Goal: Transaction & Acquisition: Purchase product/service

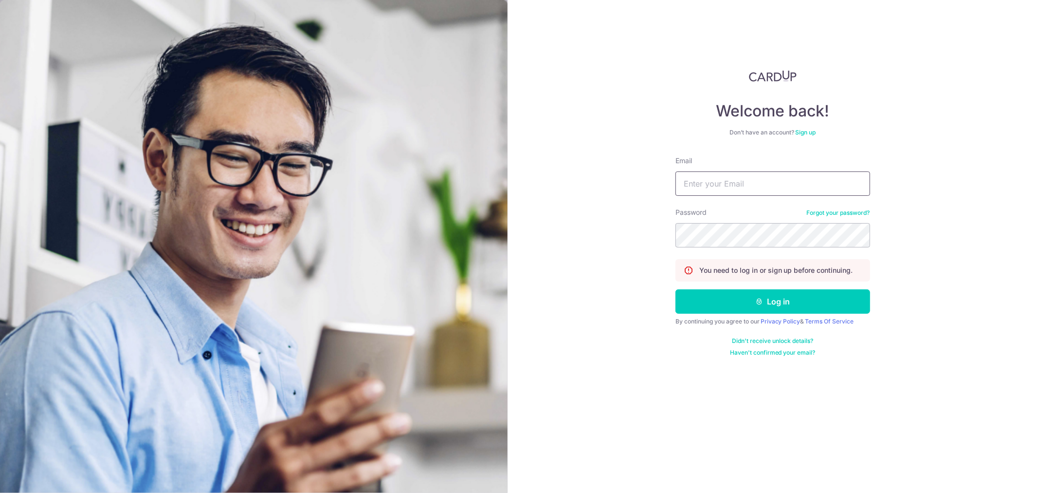
drag, startPoint x: 0, startPoint y: 0, endPoint x: 729, endPoint y: 185, distance: 751.8
click at [727, 188] on form "Email Password Forgot your password? You need to log in or sign up before conti…" at bounding box center [773, 256] width 195 height 201
click at [729, 185] on input "Email" at bounding box center [773, 183] width 195 height 24
type input "[EMAIL_ADDRESS][DOMAIN_NAME]"
click at [676, 289] on button "Log in" at bounding box center [773, 301] width 195 height 24
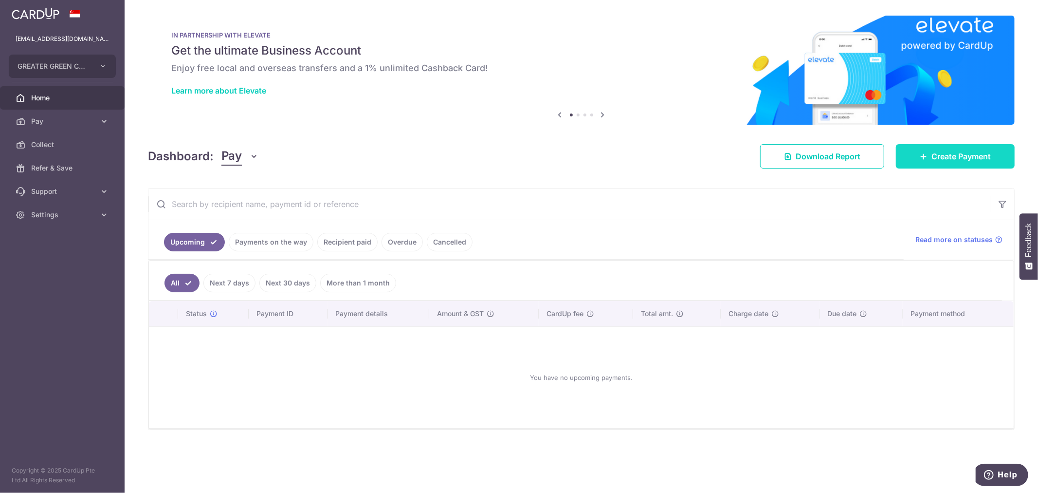
click at [904, 157] on link "Create Payment" at bounding box center [955, 156] width 119 height 24
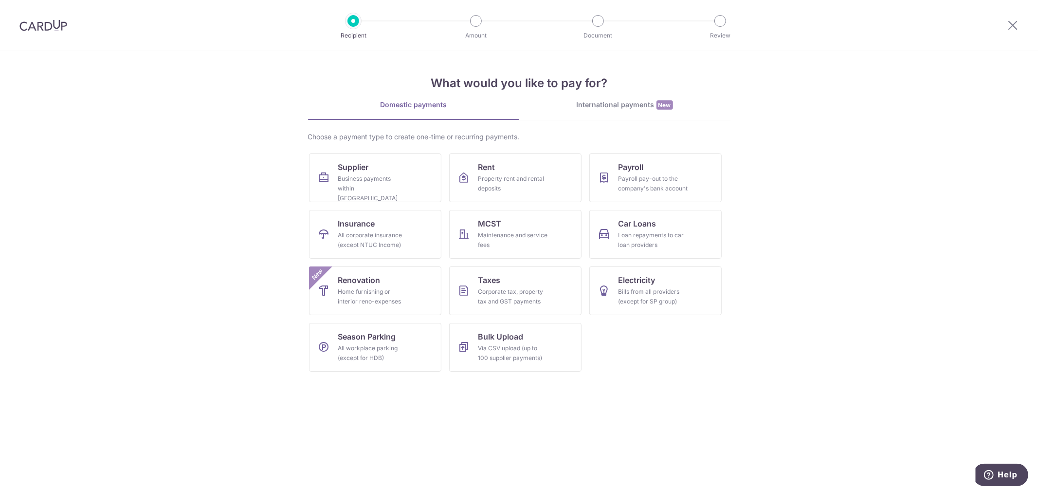
click at [601, 108] on div "International payments New" at bounding box center [624, 105] width 211 height 10
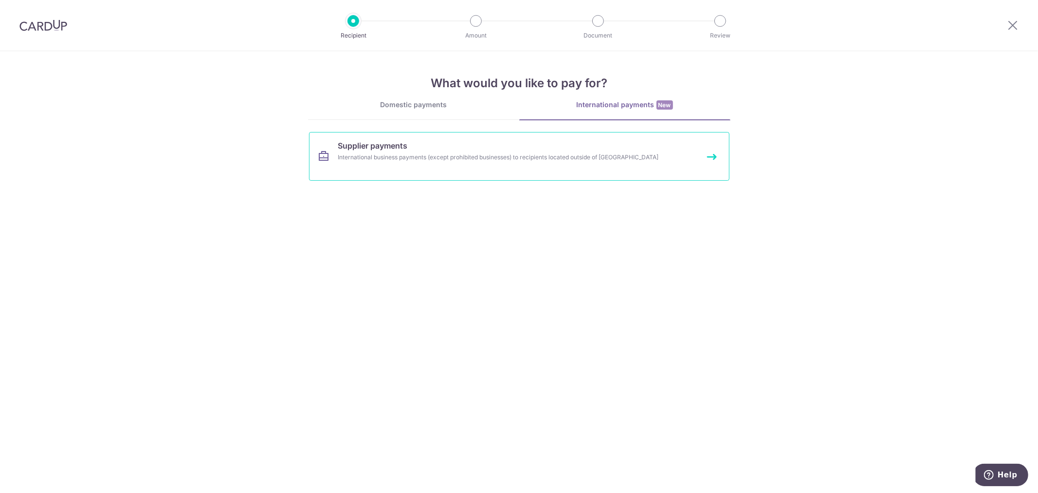
click at [479, 170] on link "Supplier payments International business payments (except prohibited businesses…" at bounding box center [519, 156] width 421 height 49
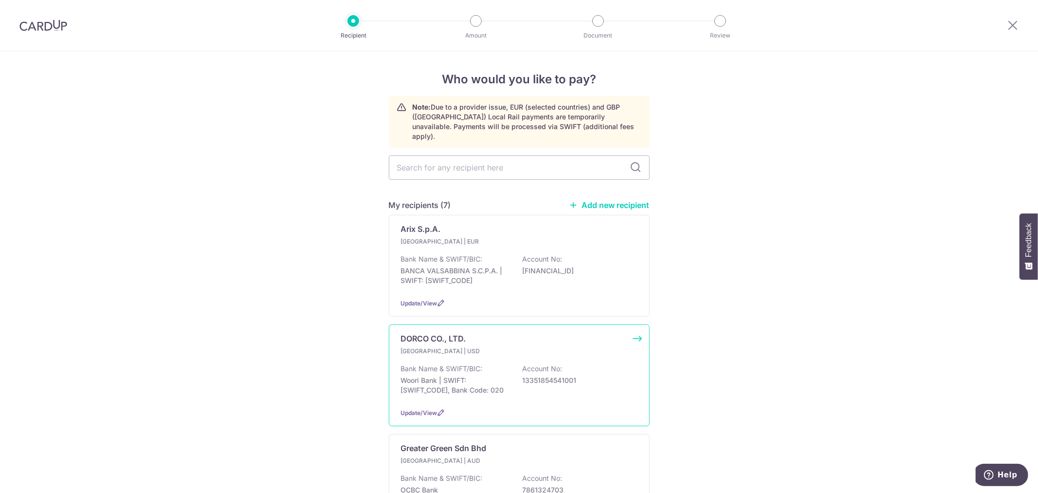
click at [492, 346] on p "South Korea | USD" at bounding box center [458, 351] width 115 height 10
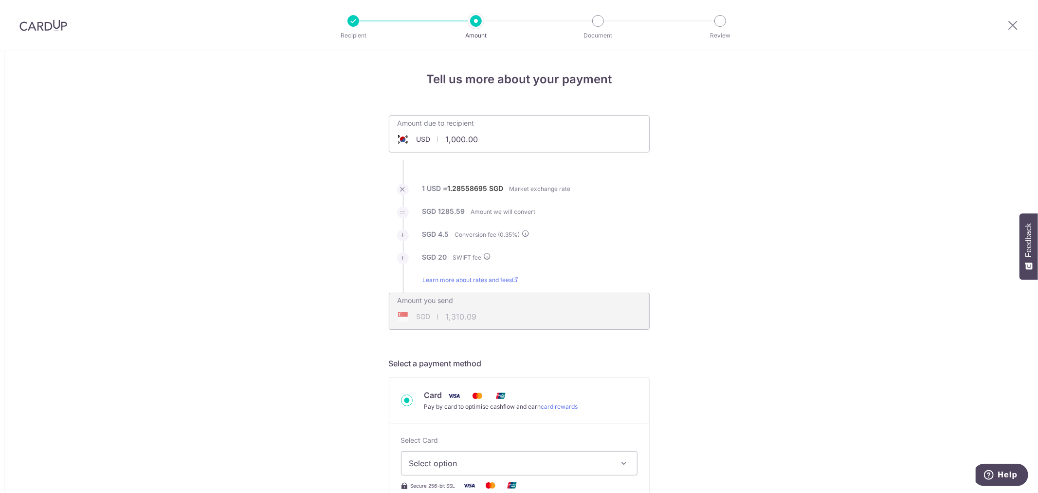
drag, startPoint x: 510, startPoint y: 137, endPoint x: 351, endPoint y: 129, distance: 158.9
type input "1,000.00"
drag, startPoint x: 493, startPoint y: 147, endPoint x: 366, endPoint y: 139, distance: 126.8
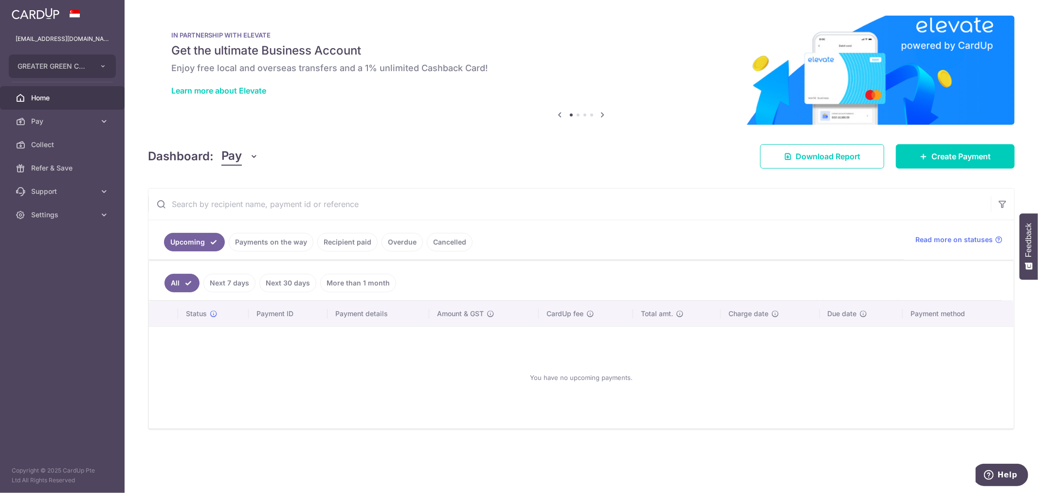
click at [325, 240] on link "Recipient paid" at bounding box center [347, 242] width 60 height 18
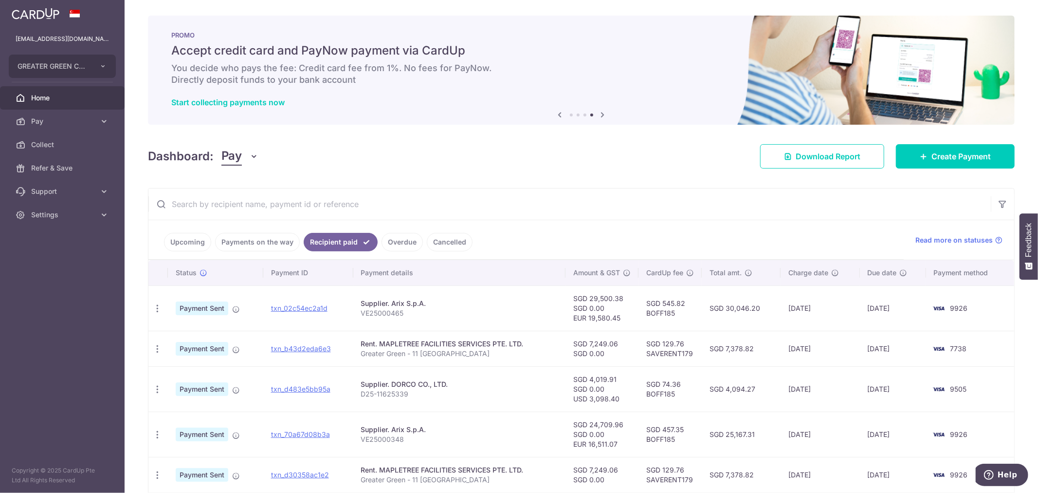
click at [661, 313] on td "SGD 545.82 BOFF185" at bounding box center [670, 307] width 63 height 45
copy td "BOFF185"
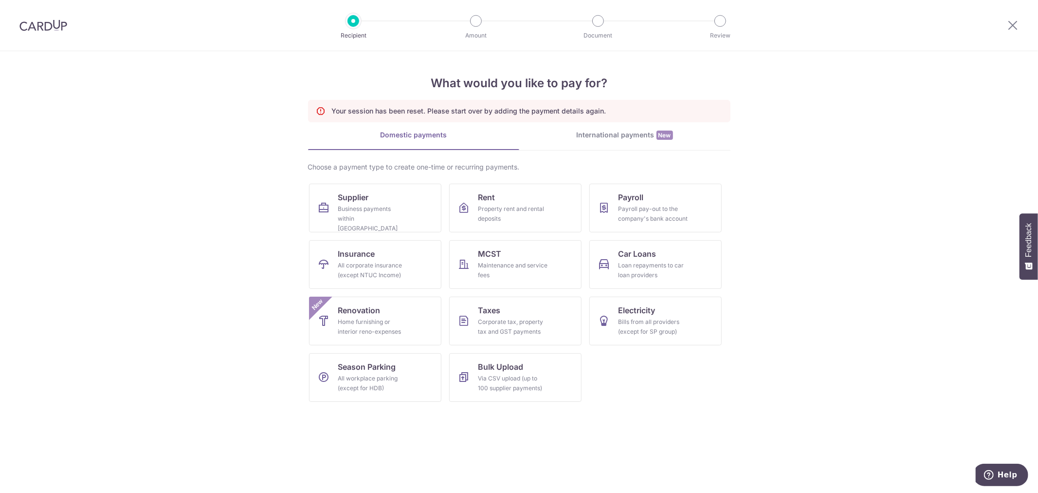
drag, startPoint x: 614, startPoint y: 122, endPoint x: 614, endPoint y: 130, distance: 8.3
click at [614, 122] on div "Your session has been reset. Please start over by adding the payment details ag…" at bounding box center [519, 111] width 423 height 22
click at [614, 131] on div "International payments New" at bounding box center [624, 135] width 211 height 10
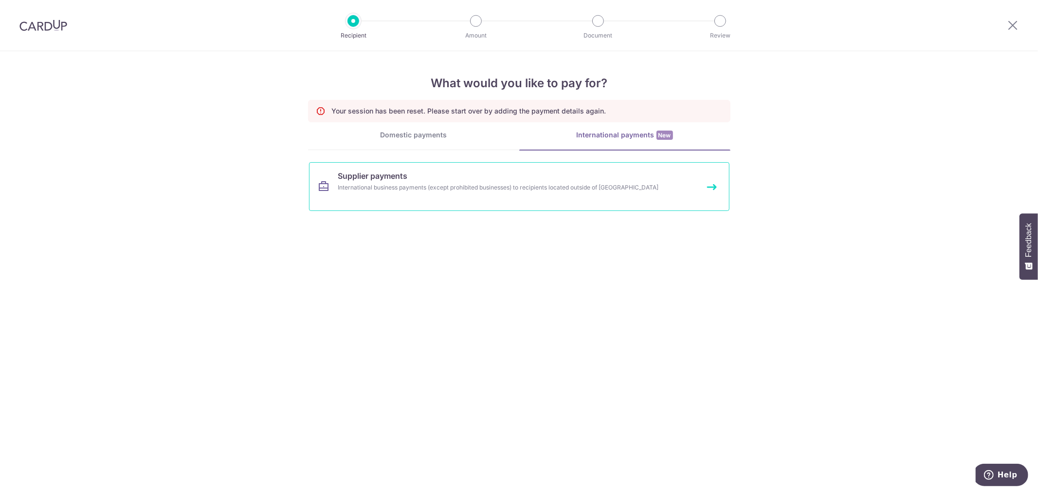
click at [553, 195] on link "Supplier payments International business payments (except prohibited businesses…" at bounding box center [519, 186] width 421 height 49
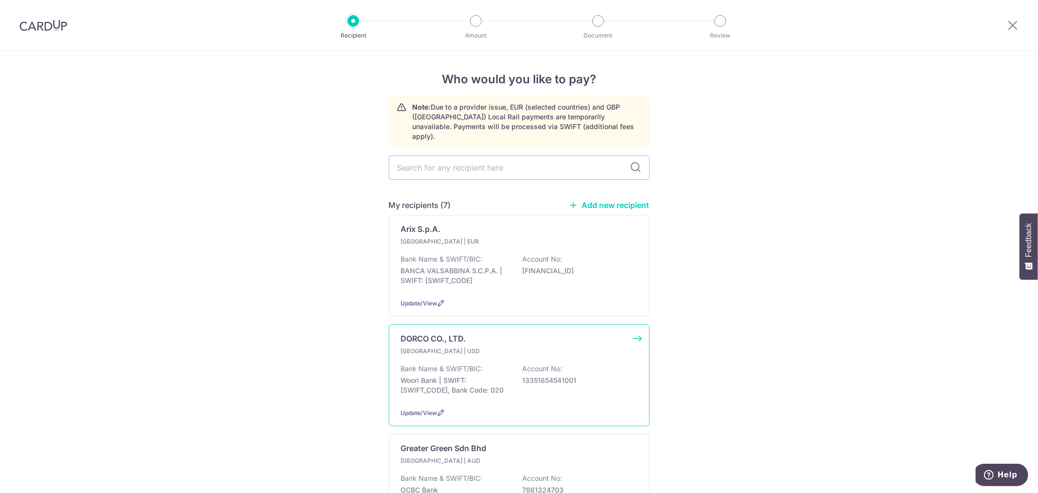
click at [479, 365] on div "Bank Name & SWIFT/BIC: Woori Bank | SWIFT: [SWIFT_CODE], Bank Code: 020 Account…" at bounding box center [519, 382] width 237 height 36
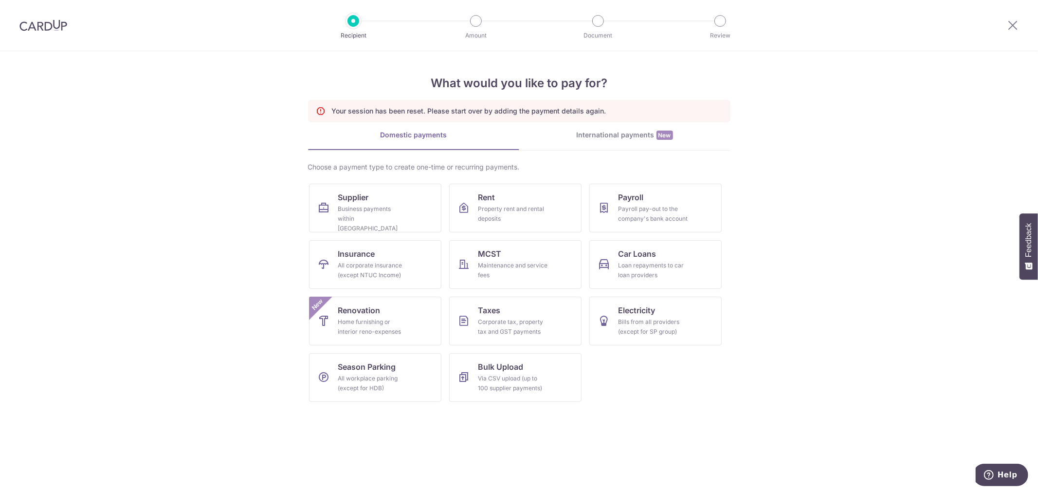
click at [646, 132] on div "International payments New" at bounding box center [624, 135] width 211 height 10
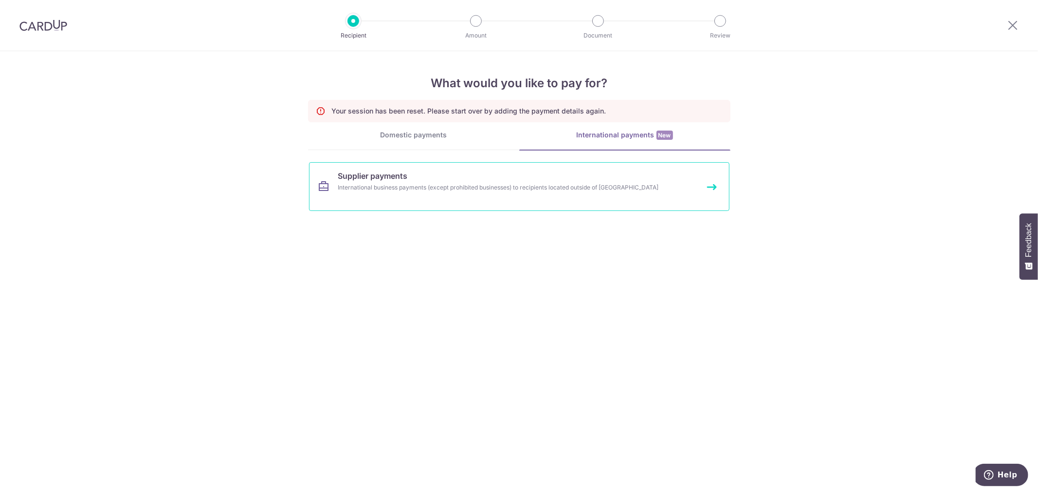
click at [500, 189] on div "International business payments (except prohibited businesses) to recipients lo…" at bounding box center [506, 188] width 336 height 10
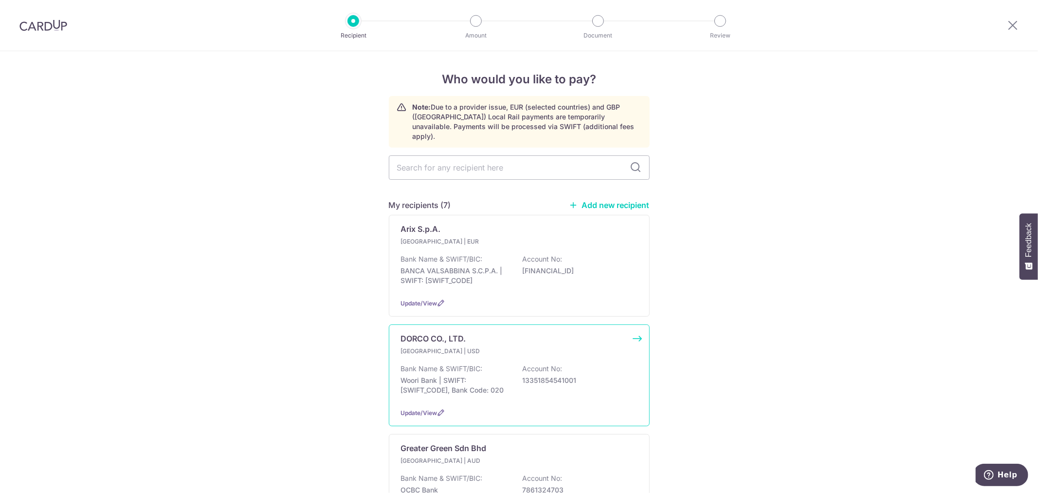
click at [445, 351] on div "South Korea | USD Bank Name & SWIFT/BIC: Woori Bank | SWIFT: HVBKKRSEXXX, Bank …" at bounding box center [519, 373] width 237 height 54
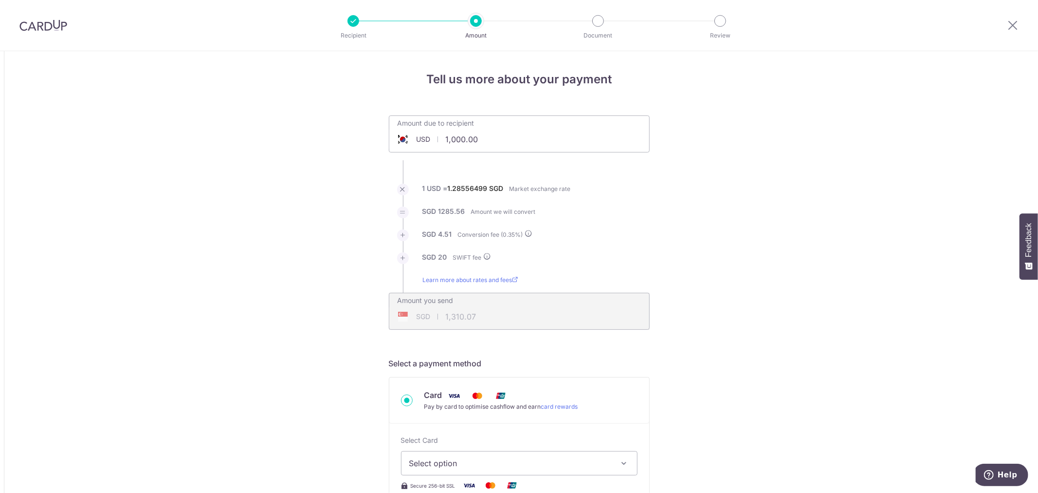
drag, startPoint x: 478, startPoint y: 137, endPoint x: 406, endPoint y: 133, distance: 72.7
click at [406, 133] on input "1,000.00" at bounding box center [464, 139] width 150 height 22
type input "3,360.00"
type input "4,354.61"
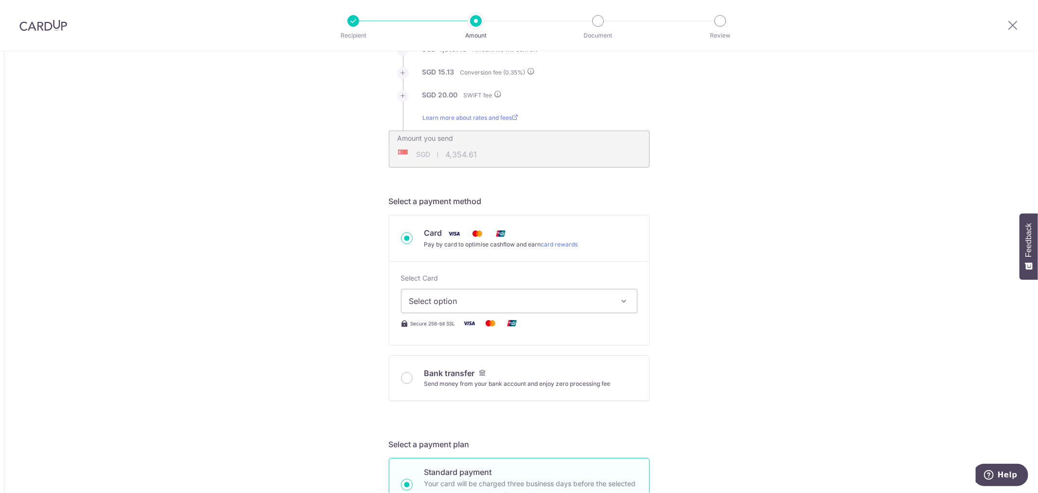
click at [466, 298] on span "Select option" at bounding box center [510, 301] width 203 height 12
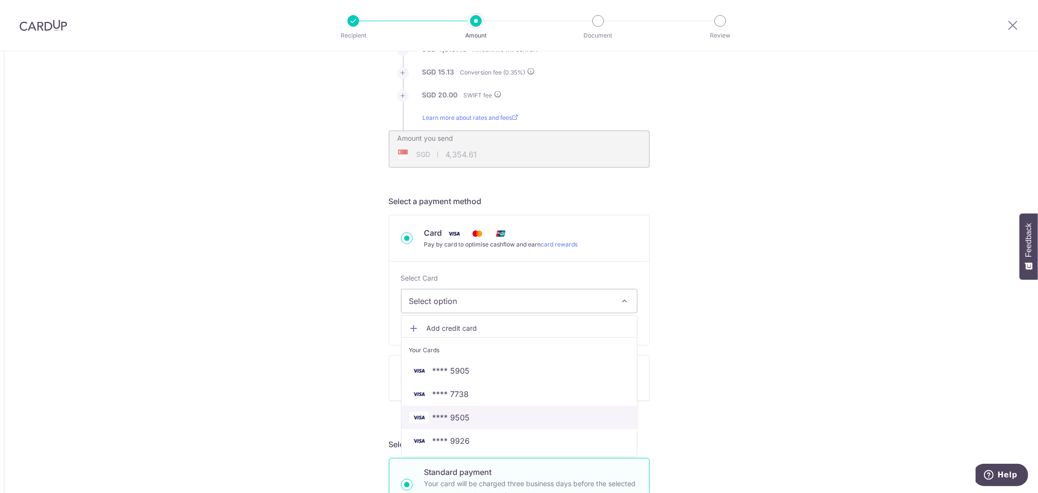
drag, startPoint x: 468, startPoint y: 421, endPoint x: 444, endPoint y: 369, distance: 57.7
click at [468, 421] on span "**** 9505" at bounding box center [519, 417] width 220 height 12
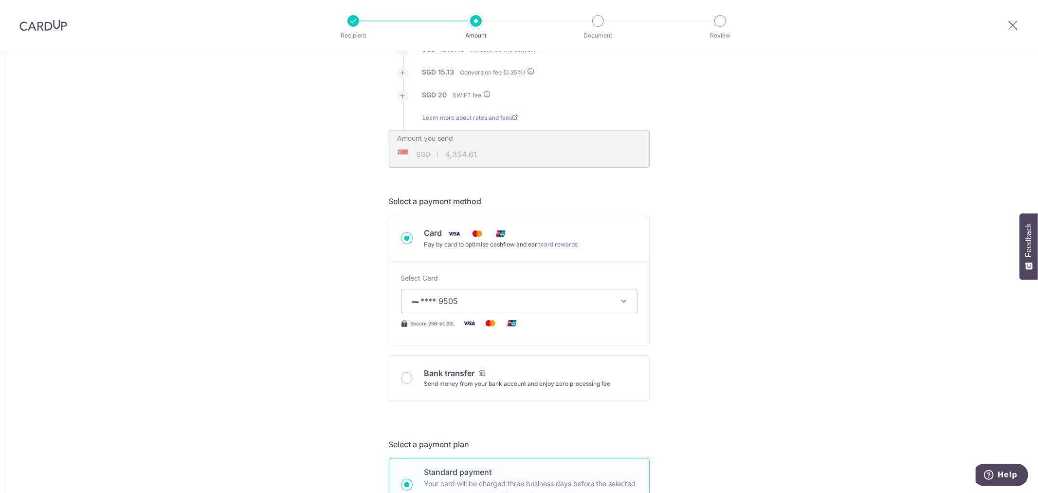
type input "3,360.00"
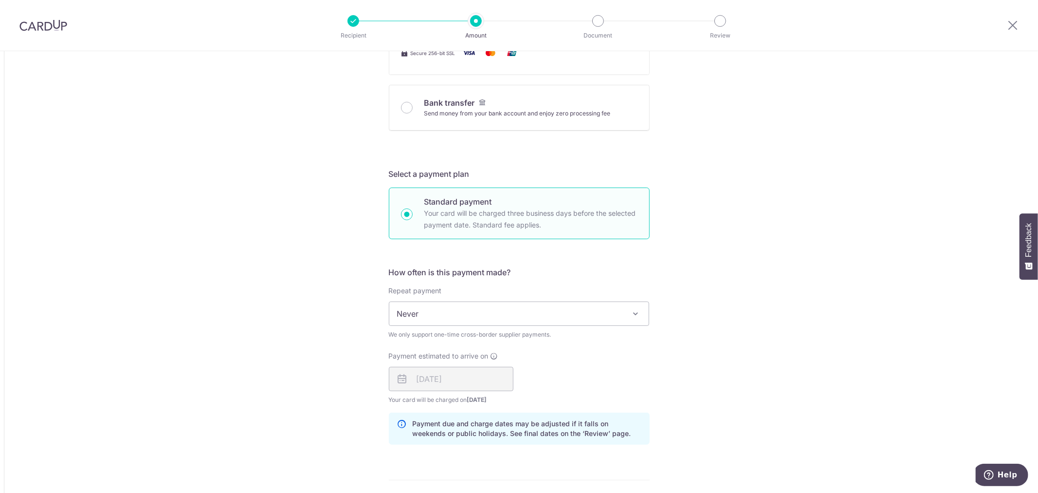
scroll to position [703, 0]
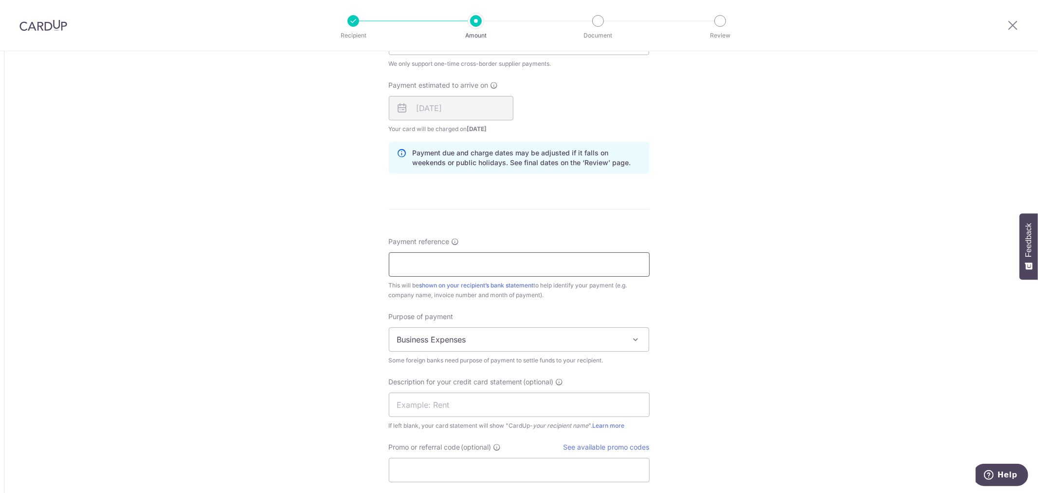
click at [450, 270] on input "Payment reference Invoice number and month of payment are commonly included as …" at bounding box center [519, 264] width 261 height 24
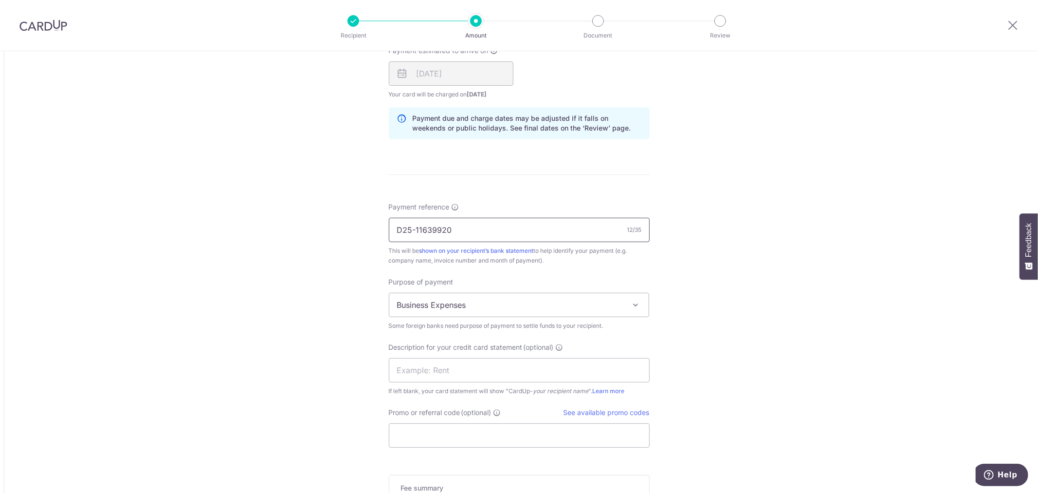
scroll to position [757, 0]
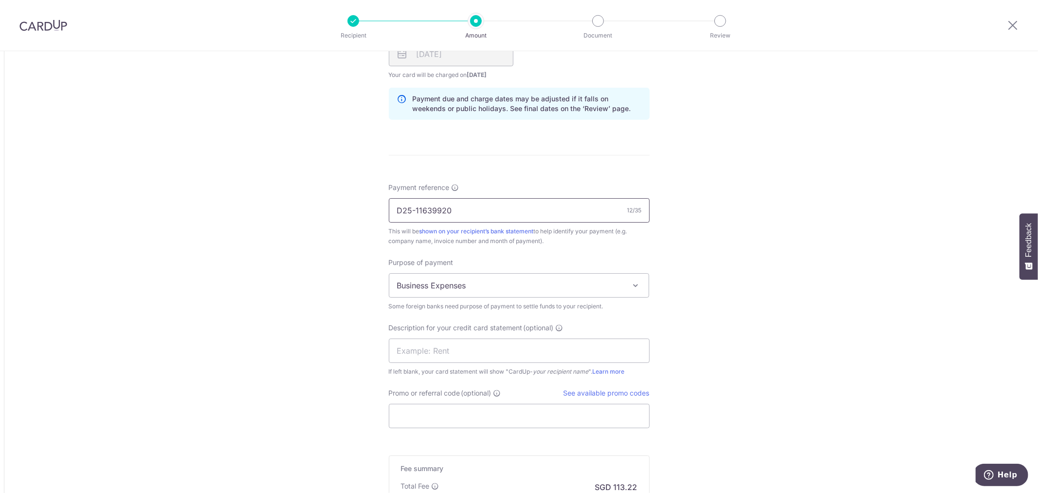
type input "D25-11639920"
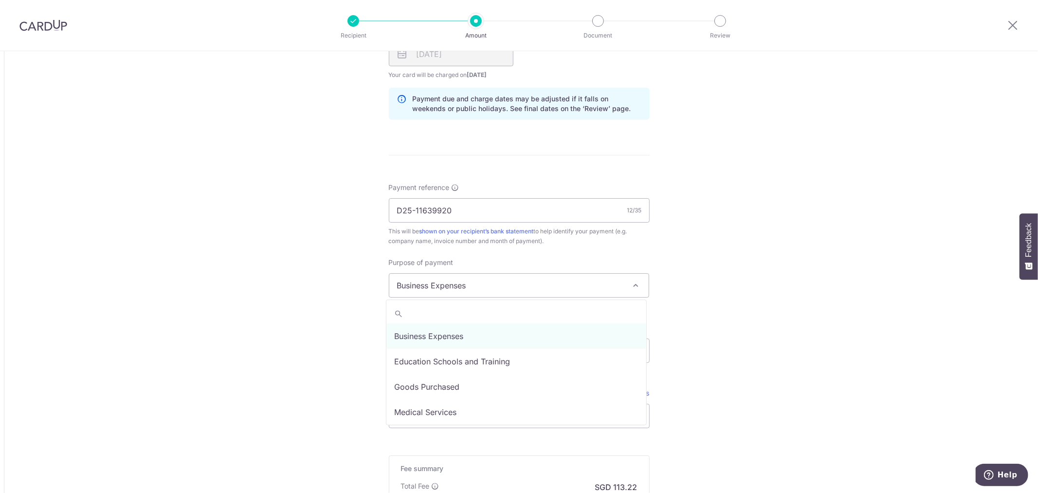
click at [471, 285] on span "Business Expenses" at bounding box center [519, 285] width 260 height 23
select select "Goods Purchased"
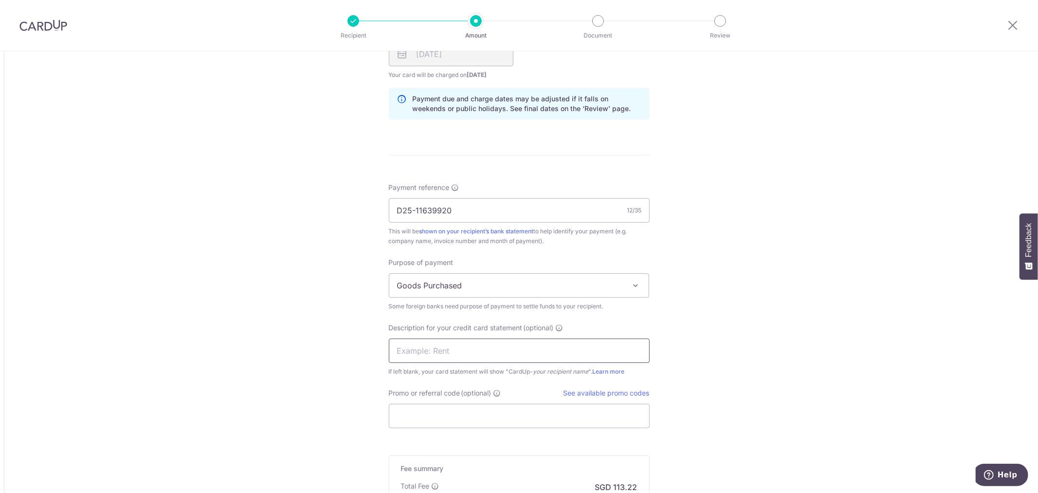
click at [463, 351] on input "text" at bounding box center [519, 350] width 261 height 24
click at [395, 407] on input "Promo or referral code (optional)" at bounding box center [519, 416] width 261 height 24
paste input "BOFF185"
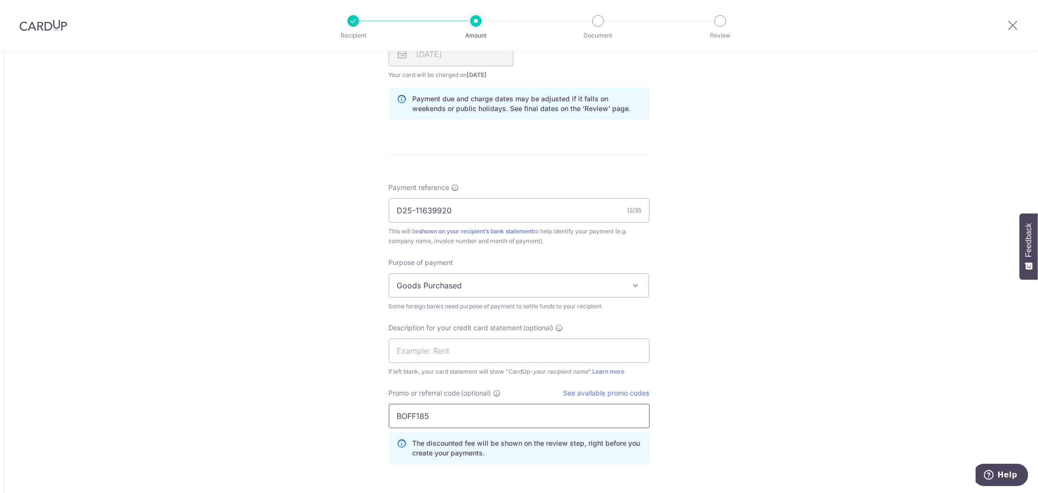
type input "BOFF185"
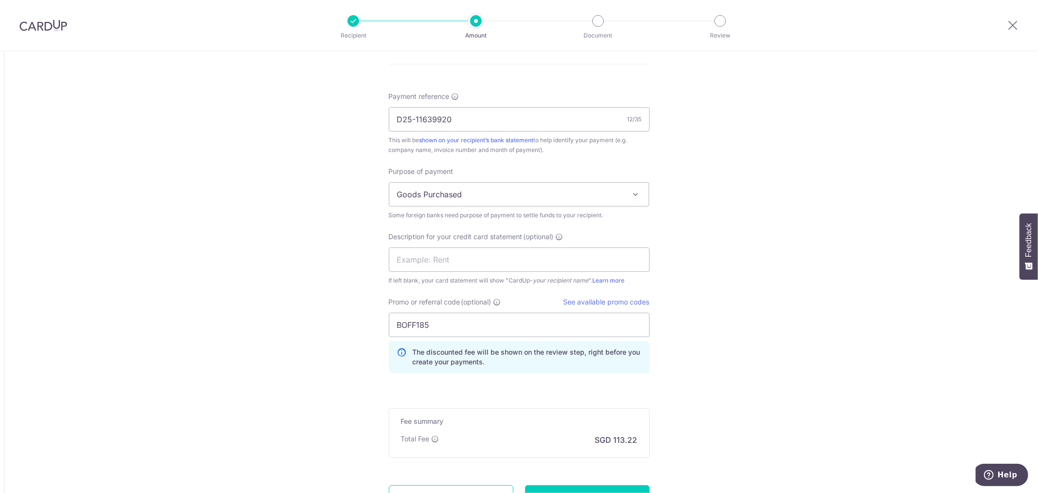
scroll to position [938, 0]
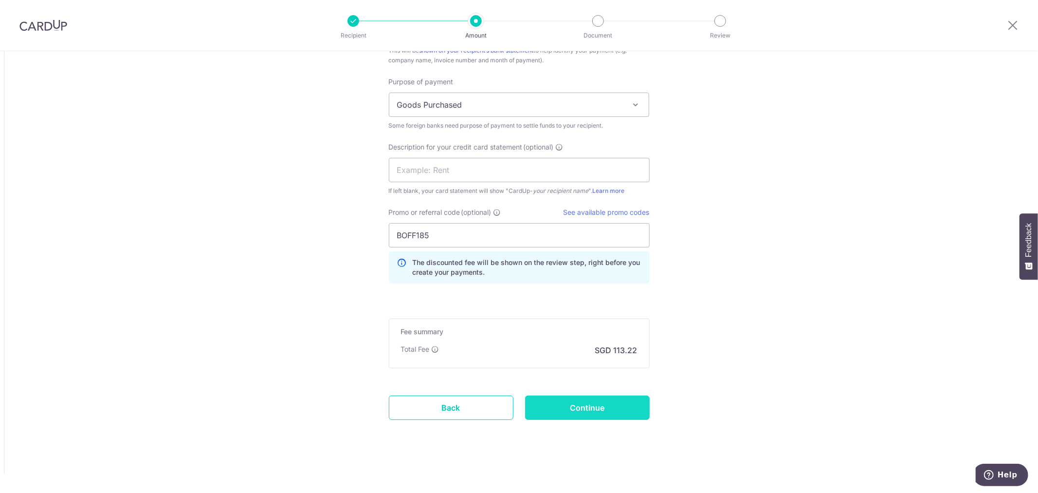
click at [555, 407] on input "Continue" at bounding box center [587, 407] width 125 height 24
type input "Create Schedule"
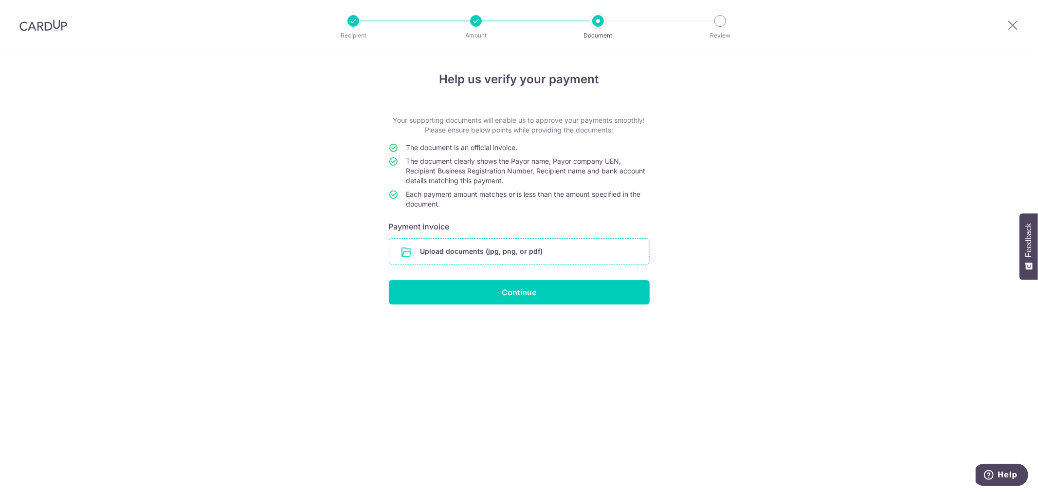
click at [490, 243] on input "file" at bounding box center [519, 251] width 260 height 25
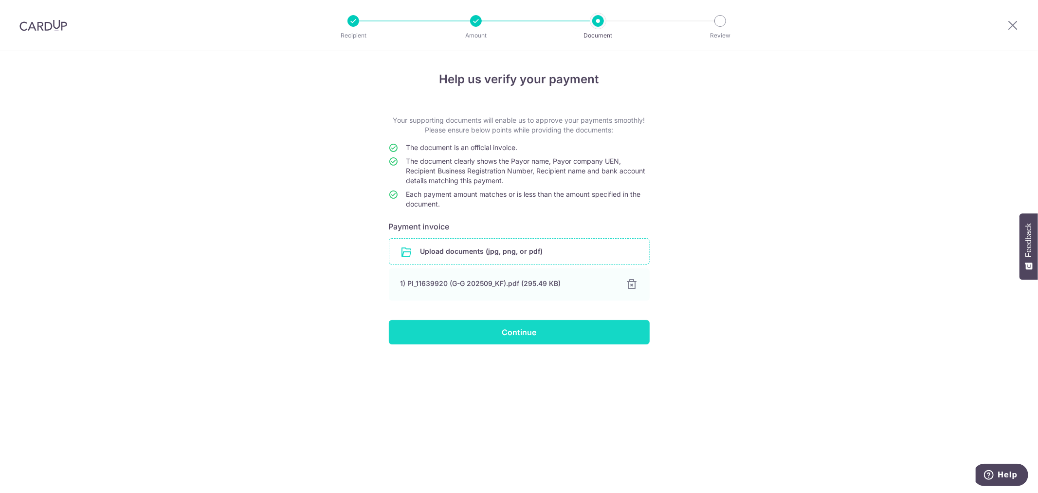
click at [573, 332] on input "Continue" at bounding box center [519, 332] width 261 height 24
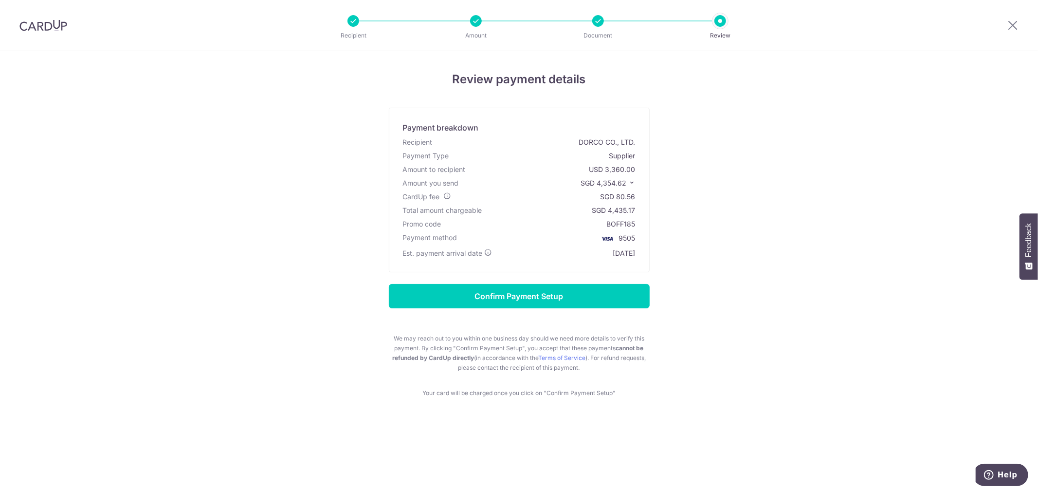
click at [633, 179] on icon at bounding box center [632, 182] width 7 height 7
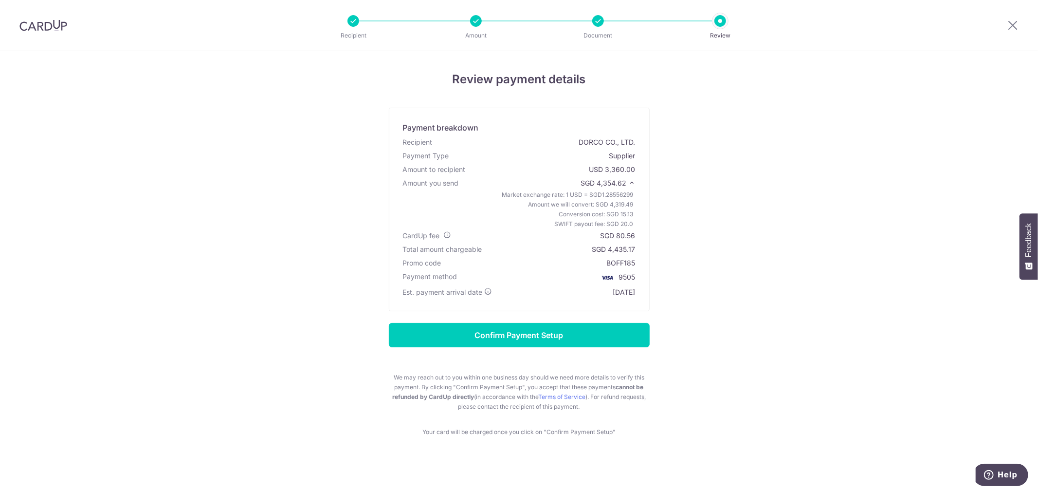
click at [631, 179] on icon at bounding box center [632, 182] width 7 height 7
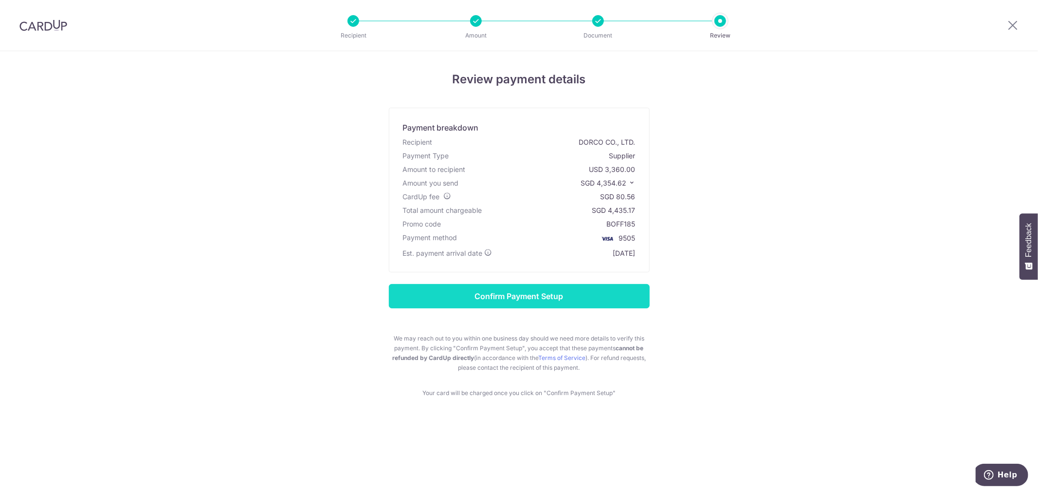
click at [596, 297] on input "Confirm Payment Setup" at bounding box center [519, 296] width 261 height 24
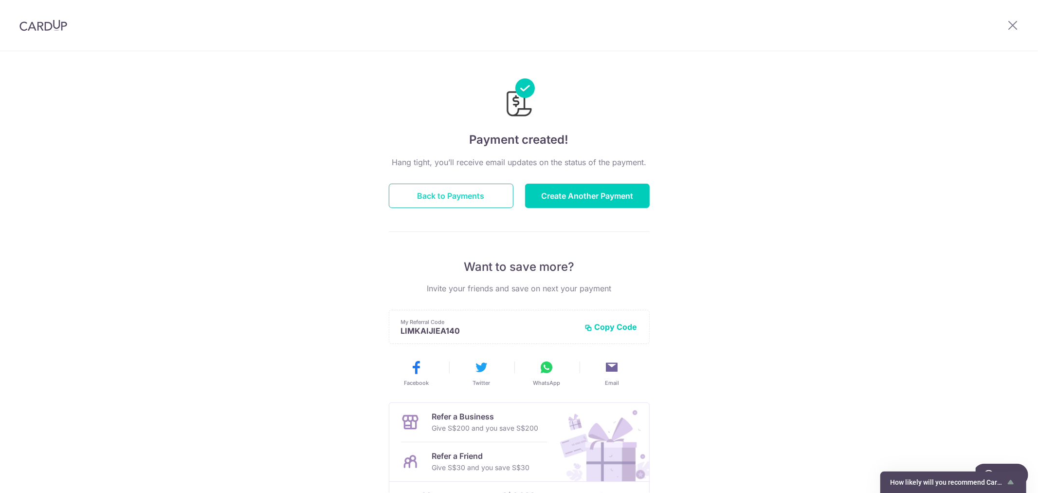
click at [470, 191] on button "Back to Payments" at bounding box center [451, 196] width 125 height 24
